Goal: Find contact information: Find contact information

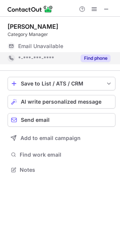
scroll to position [164, 120]
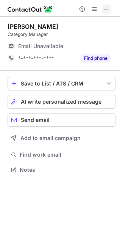
click at [107, 9] on span at bounding box center [106, 9] width 6 height 6
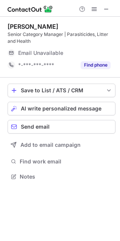
scroll to position [171, 120]
click at [106, 11] on span at bounding box center [106, 9] width 6 height 6
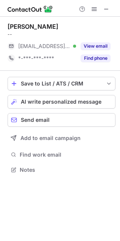
scroll to position [164, 120]
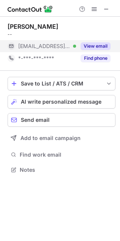
click at [103, 42] on div "View email" at bounding box center [93, 46] width 34 height 12
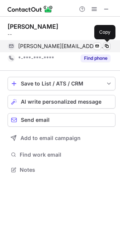
click at [108, 48] on span at bounding box center [106, 46] width 6 height 6
